Goal: Transaction & Acquisition: Download file/media

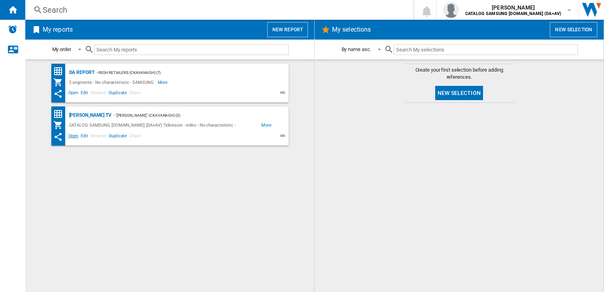
click at [70, 136] on span "Open" at bounding box center [73, 136] width 13 height 9
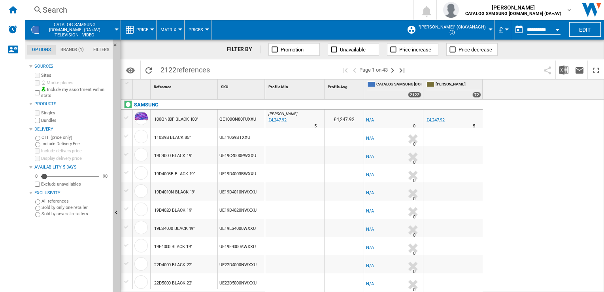
click at [43, 121] on label "Bundles" at bounding box center [75, 120] width 68 height 6
click at [502, 29] on button "£" at bounding box center [503, 30] width 8 height 20
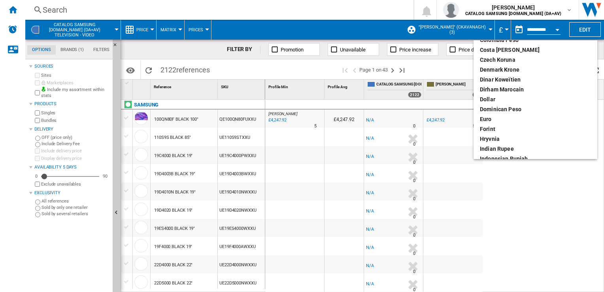
scroll to position [79, 0]
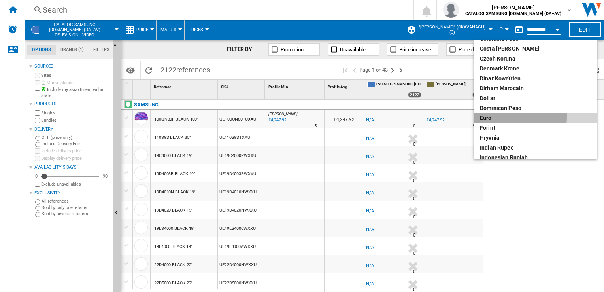
click at [488, 115] on div "euro" at bounding box center [535, 118] width 111 height 8
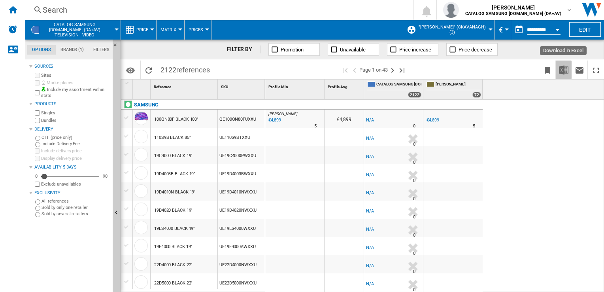
click at [566, 70] on img "Download in Excel" at bounding box center [563, 69] width 9 height 9
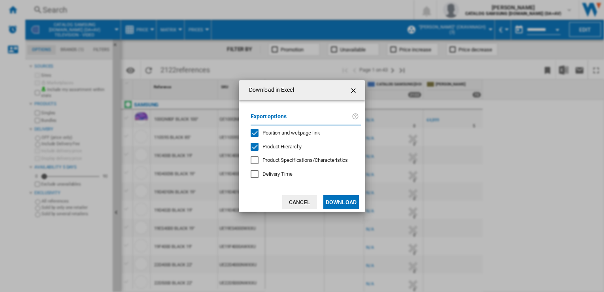
click at [343, 200] on button "Download" at bounding box center [341, 202] width 36 height 14
